Goal: Information Seeking & Learning: Learn about a topic

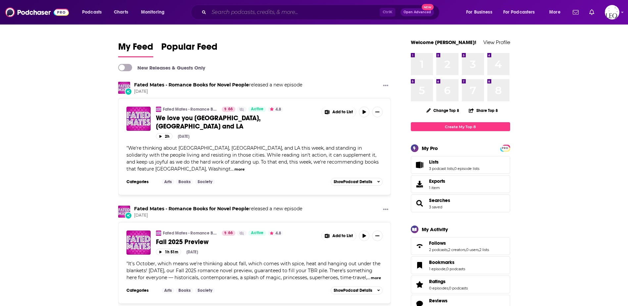
click at [256, 15] on input "Search podcasts, credits, & more..." at bounding box center [294, 12] width 171 height 11
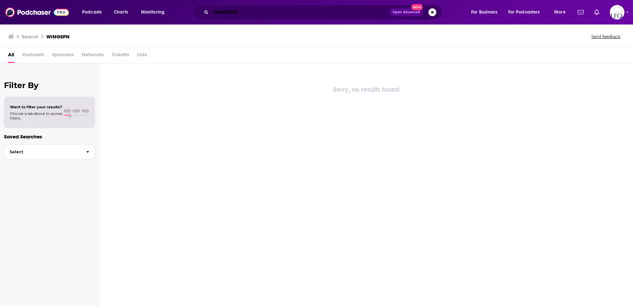
click at [256, 15] on input "WINGSPN" at bounding box center [300, 12] width 179 height 11
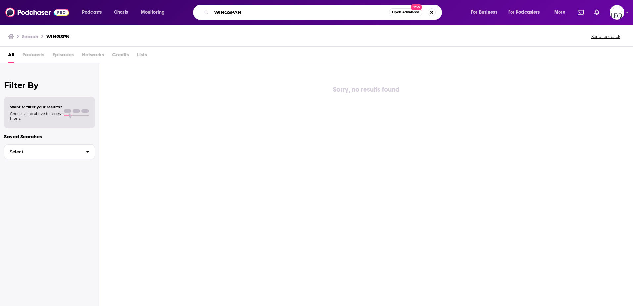
type input "WINGSPAN"
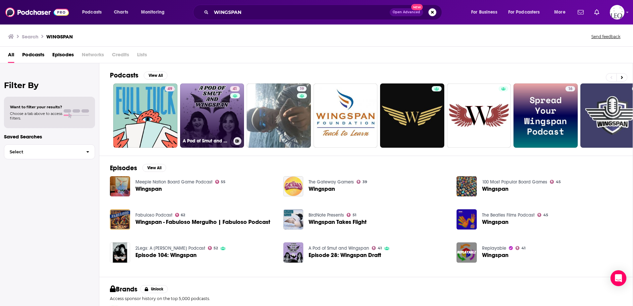
click at [189, 102] on link "41 A Pod of Smut and Wingspan" at bounding box center [212, 115] width 64 height 64
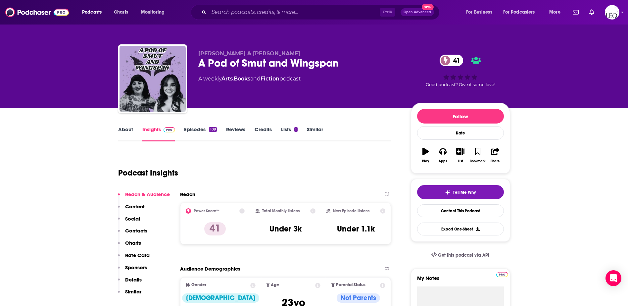
click at [200, 133] on link "Episodes 109" at bounding box center [200, 133] width 32 height 15
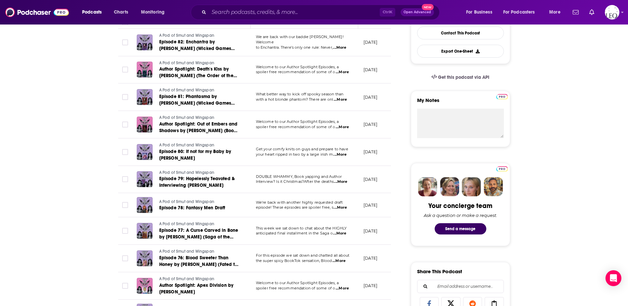
scroll to position [221, 0]
